Goal: Information Seeking & Learning: Check status

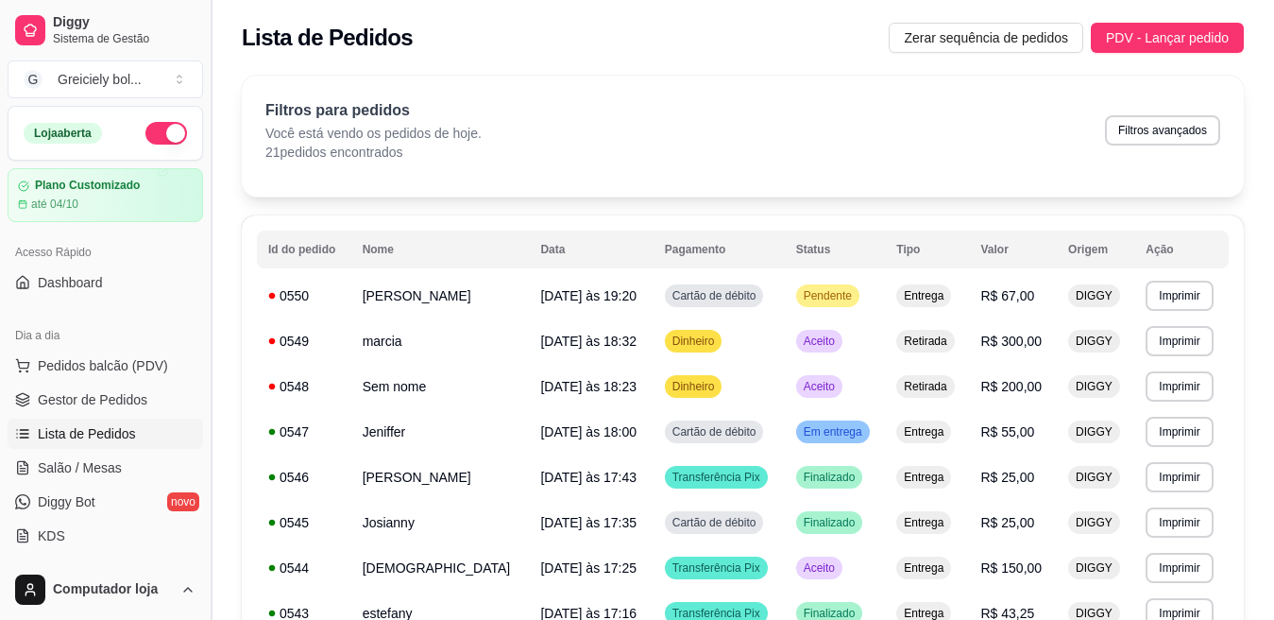
click at [203, 198] on button "Toggle Sidebar" at bounding box center [210, 310] width 15 height 620
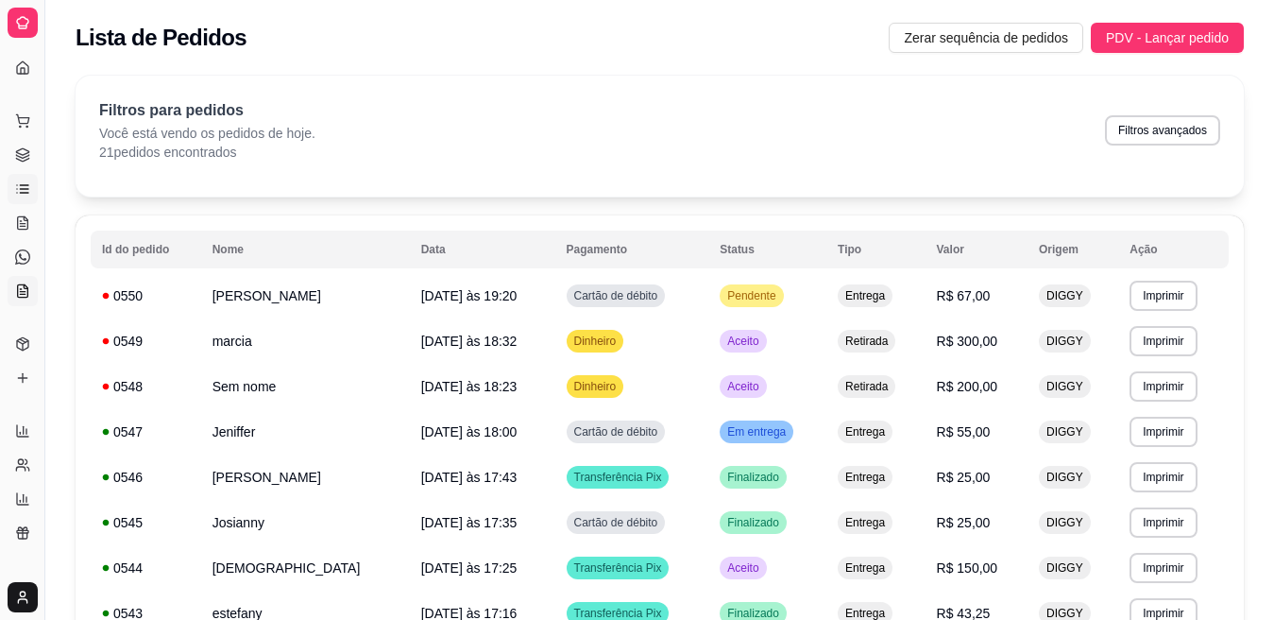
drag, startPoint x: 45, startPoint y: 276, endPoint x: 33, endPoint y: 288, distance: 17.4
click at [33, 288] on div "Diggy Sistema de Gestão G Greiciely bol ... Loja aberta Plano Customizado até 0…" at bounding box center [22, 310] width 44 height 620
click at [40, 268] on button "Toggle Sidebar" at bounding box center [44, 310] width 15 height 620
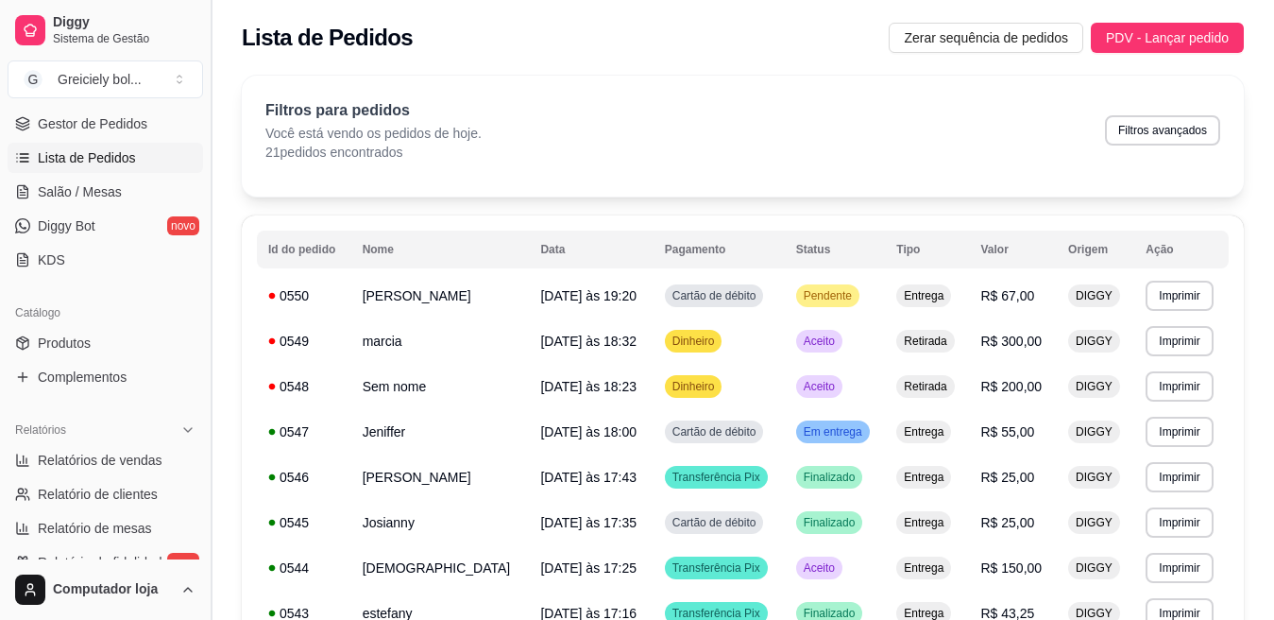
scroll to position [279, 0]
click at [127, 450] on span "Relatórios de vendas" at bounding box center [100, 457] width 125 height 19
select select "ALL"
select select "0"
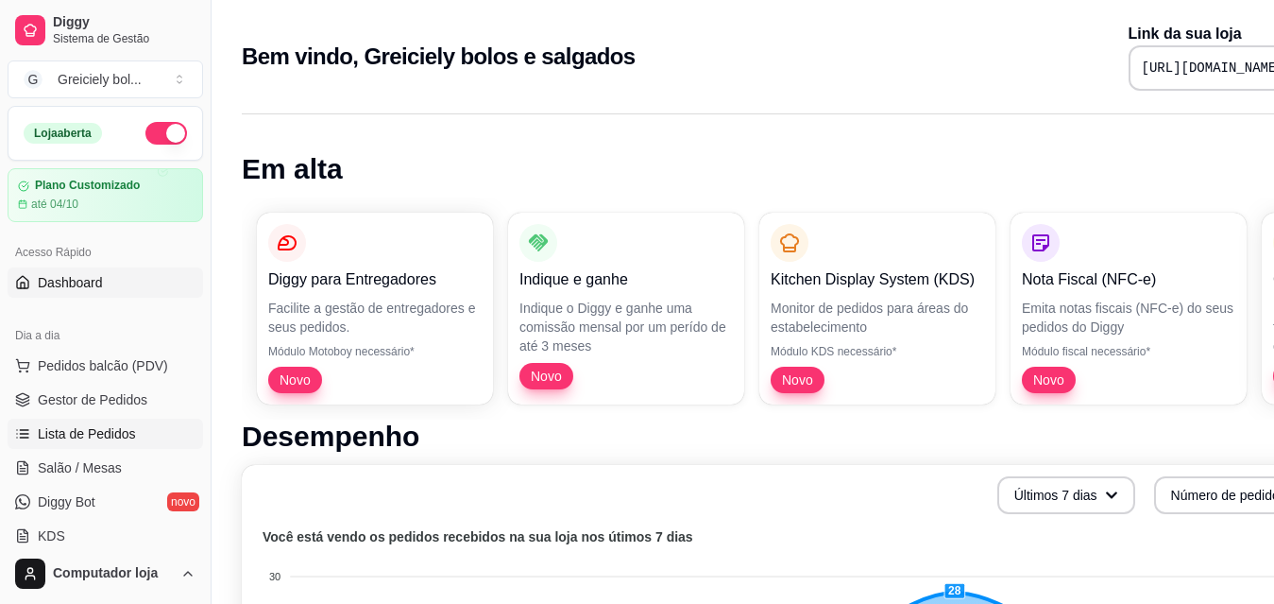
click at [65, 418] on link "Lista de Pedidos" at bounding box center [106, 433] width 196 height 30
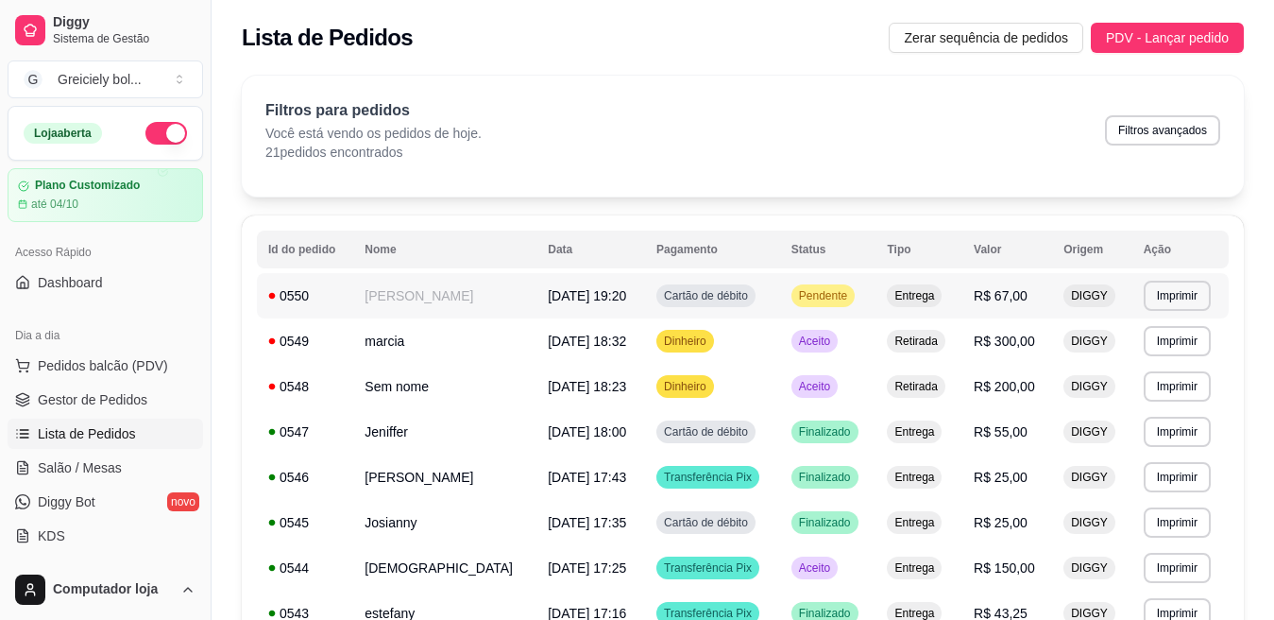
click at [409, 299] on td "[PERSON_NAME]" at bounding box center [444, 295] width 183 height 45
